Goal: Find specific page/section: Find specific page/section

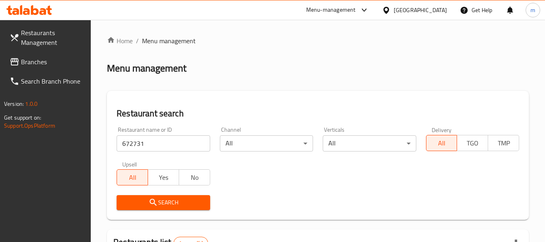
click at [420, 13] on div "[GEOGRAPHIC_DATA]" at bounding box center [420, 10] width 53 height 9
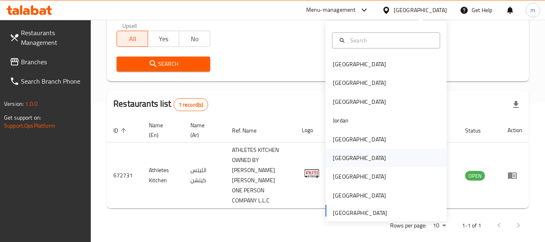
click at [333, 159] on div "[GEOGRAPHIC_DATA]" at bounding box center [359, 157] width 53 height 9
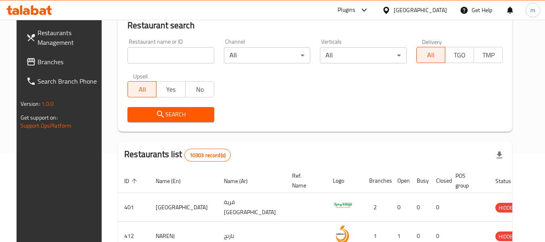
scroll to position [138, 0]
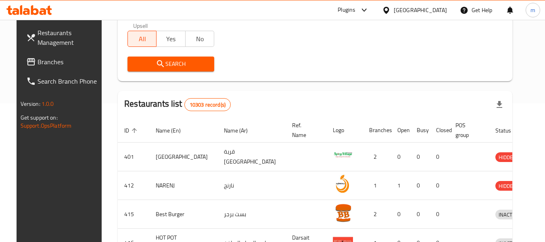
click at [38, 64] on span "Branches" at bounding box center [70, 62] width 64 height 10
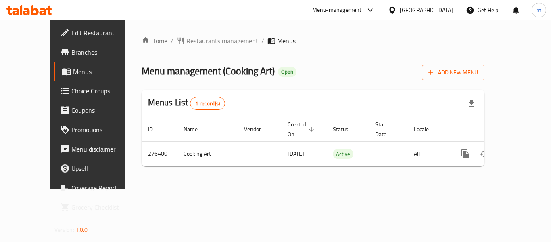
click at [186, 42] on span "Restaurants management" at bounding box center [222, 41] width 72 height 10
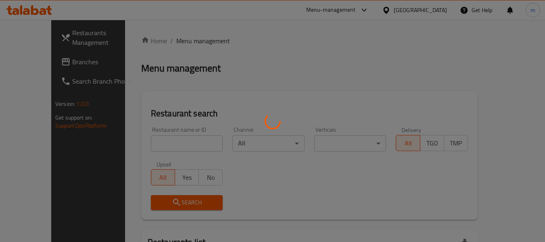
click at [177, 143] on div at bounding box center [272, 121] width 545 height 242
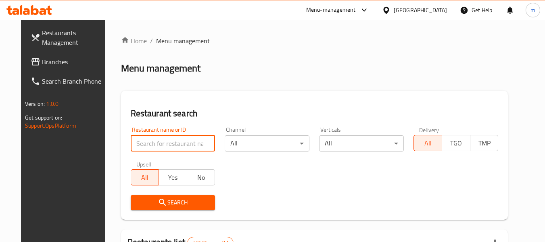
click at [177, 143] on input "search" at bounding box center [173, 143] width 85 height 16
paste input "628028"
type input "628028"
click button "Search" at bounding box center [173, 202] width 85 height 15
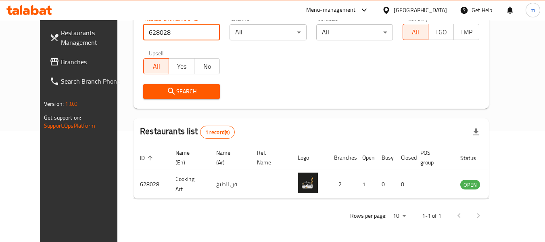
scroll to position [111, 0]
click at [444, 9] on div "[GEOGRAPHIC_DATA]" at bounding box center [420, 10] width 53 height 9
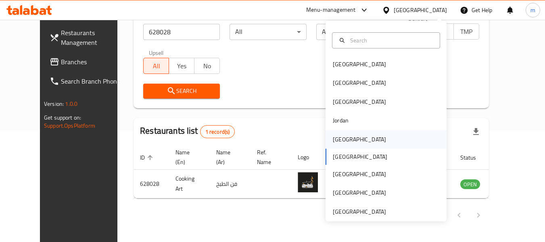
click at [342, 139] on div "[GEOGRAPHIC_DATA]" at bounding box center [359, 139] width 53 height 9
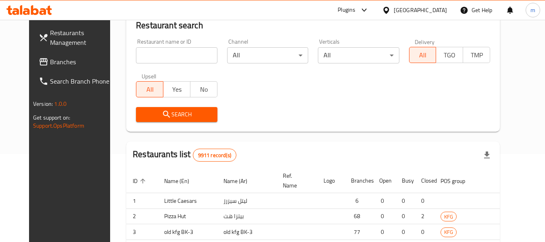
scroll to position [111, 0]
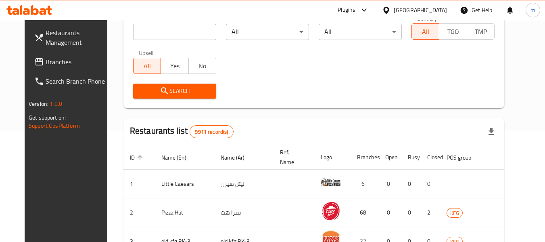
click at [49, 62] on span "Branches" at bounding box center [78, 62] width 64 height 10
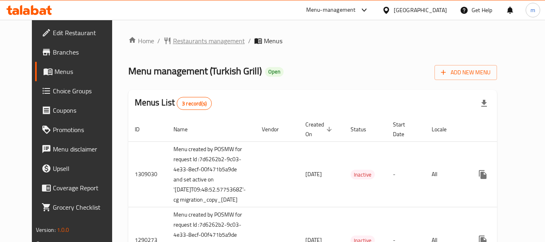
click at [188, 36] on span "Restaurants management" at bounding box center [209, 41] width 72 height 10
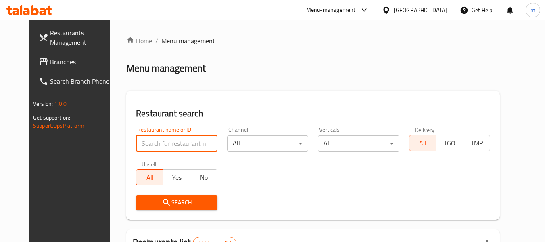
click at [176, 141] on input "search" at bounding box center [176, 143] width 81 height 16
paste input "172"
type input "172"
click button "Search" at bounding box center [176, 202] width 81 height 15
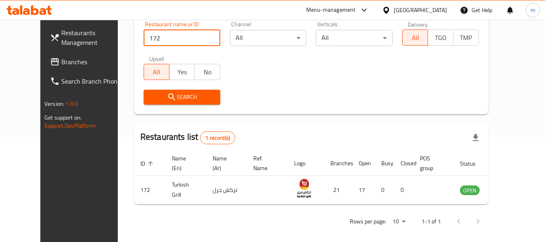
scroll to position [111, 0]
